Goal: Information Seeking & Learning: Learn about a topic

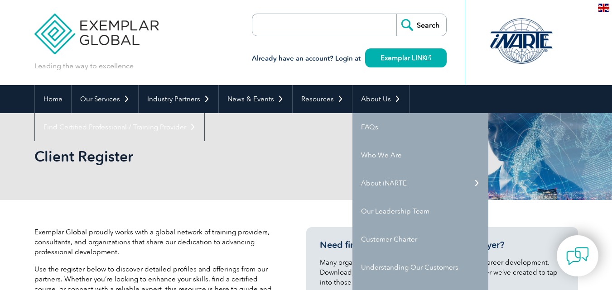
select select "[GEOGRAPHIC_DATA]"
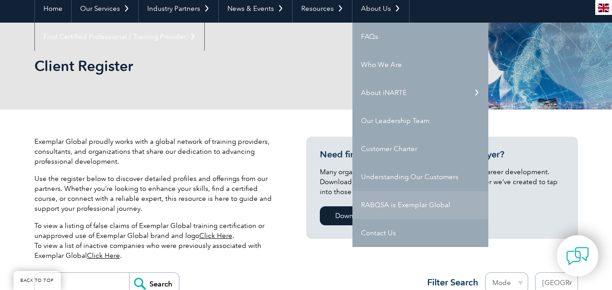
scroll to position [91, 0]
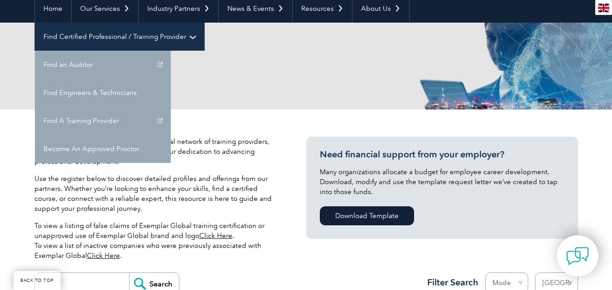
click at [204, 23] on link "Find Certified Professional / Training Provider" at bounding box center [119, 37] width 169 height 28
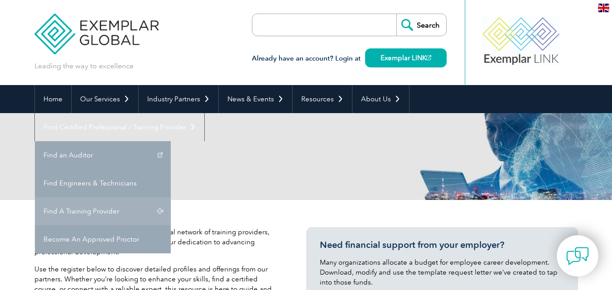
click at [171, 198] on link "Find A Training Provider" at bounding box center [103, 212] width 136 height 28
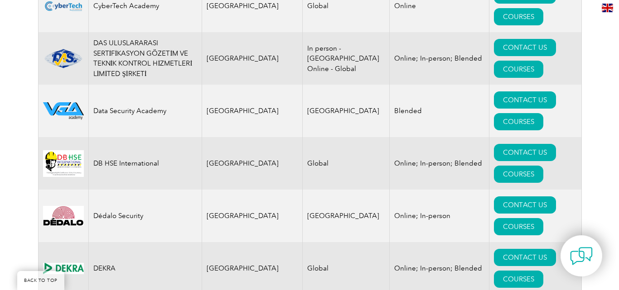
scroll to position [3806, 0]
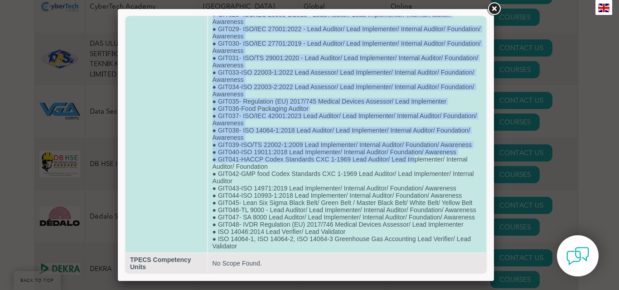
scroll to position [438, 0]
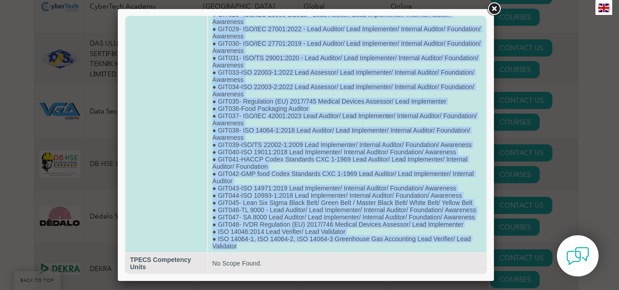
drag, startPoint x: 214, startPoint y: 44, endPoint x: 441, endPoint y: 250, distance: 306.3
copy td "GIT032-Clean Rooms and Sterilization Expert ● GIT001-BS 10012:2017 - Lead Audit…"
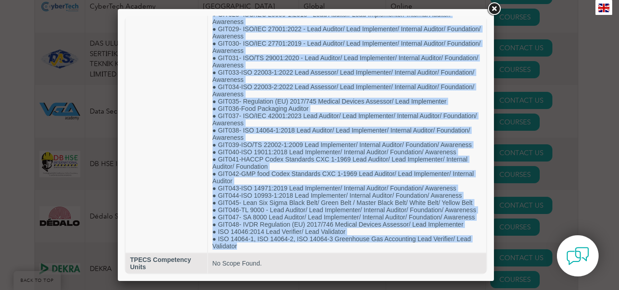
scroll to position [166, 0]
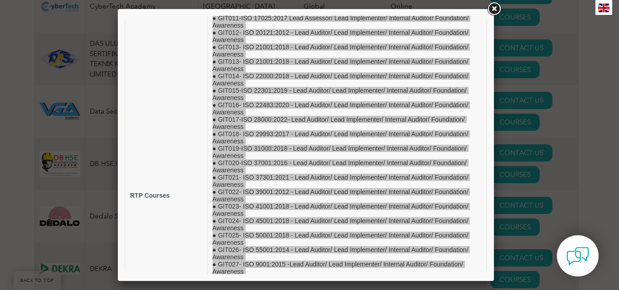
click at [75, 125] on div at bounding box center [309, 145] width 619 height 290
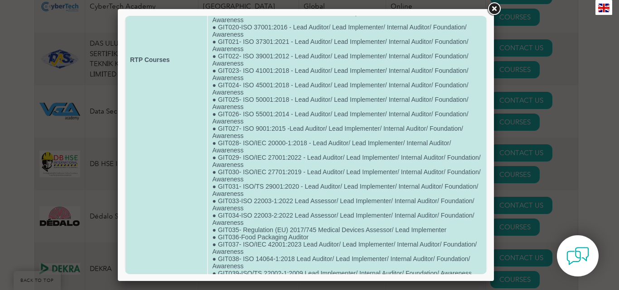
scroll to position [317, 0]
